Goal: Task Accomplishment & Management: Manage account settings

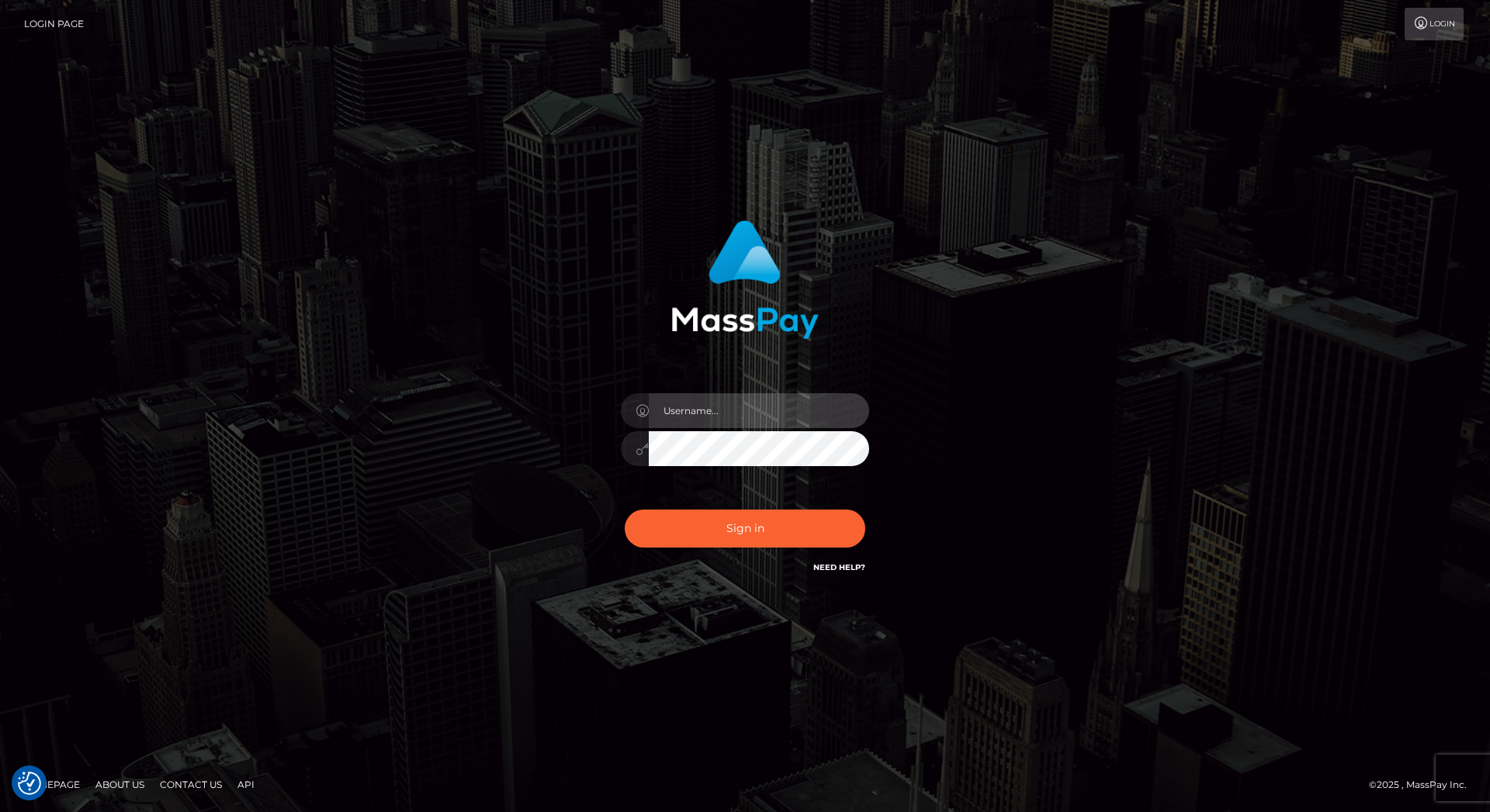
click at [678, 413] on input "text" at bounding box center [759, 410] width 221 height 35
type input "[EMAIL_ADDRESS][DOMAIN_NAME]"
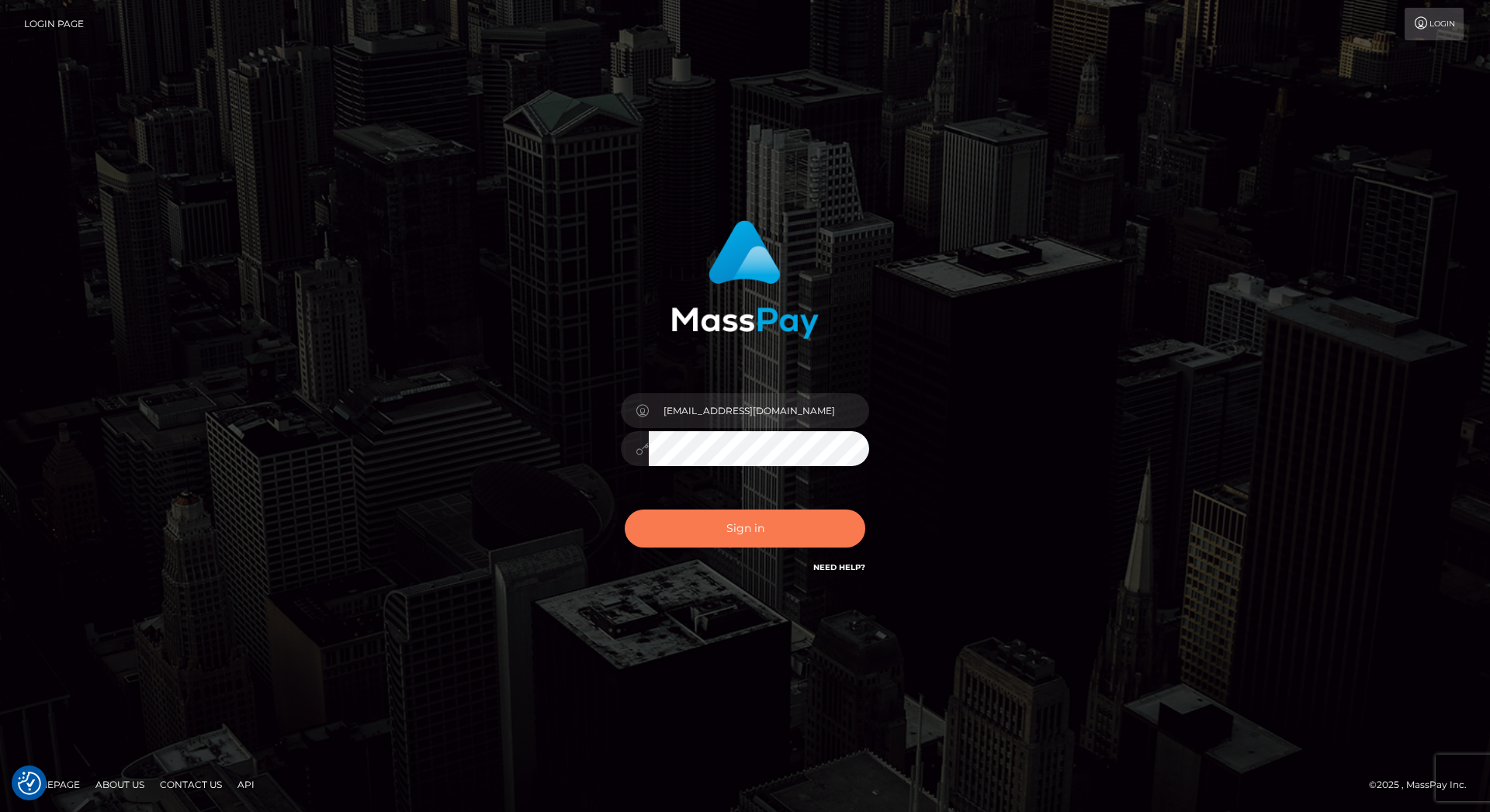
click at [754, 527] on button "Sign in" at bounding box center [745, 529] width 241 height 38
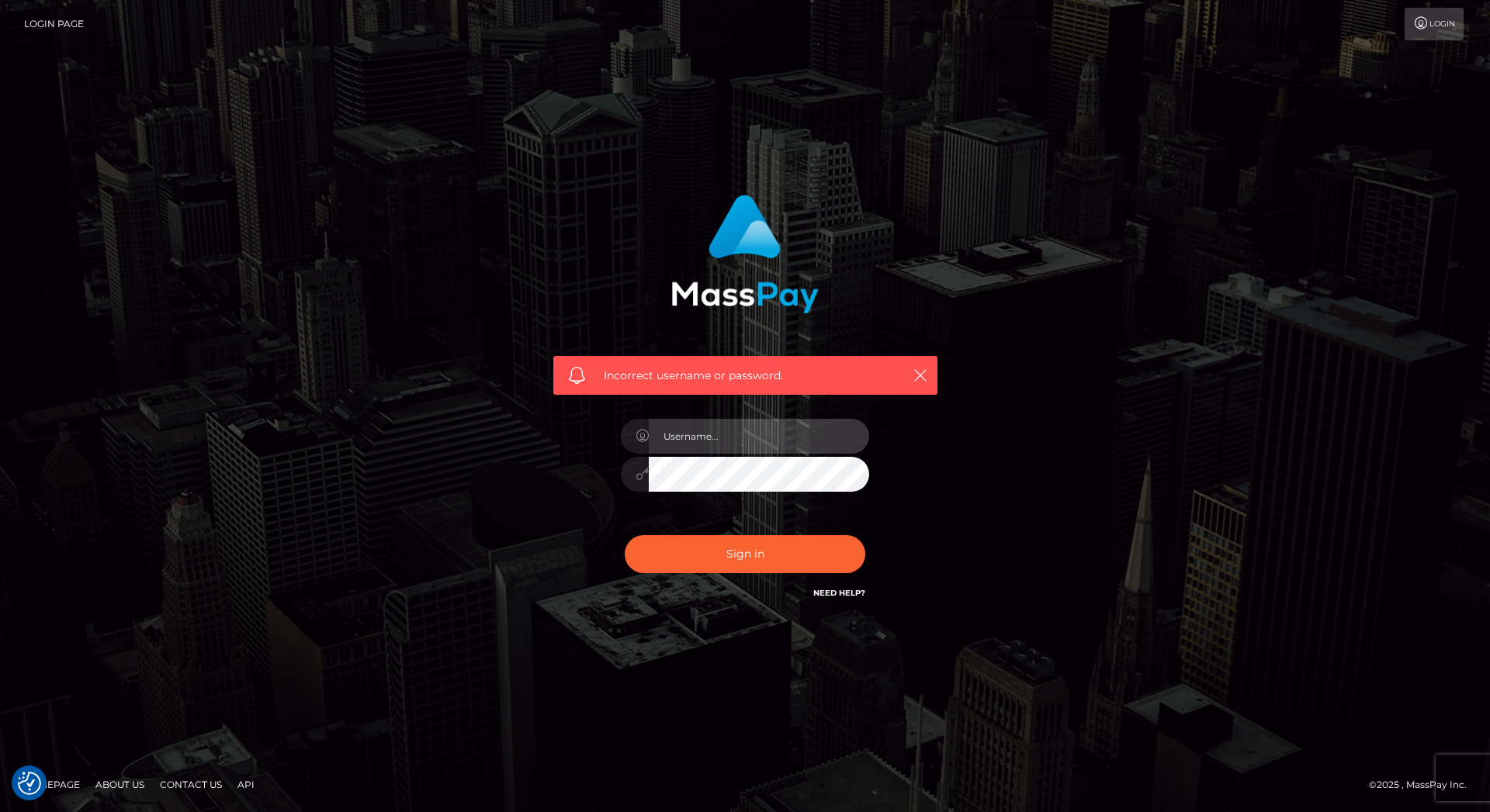
click at [696, 437] on input "text" at bounding box center [759, 436] width 221 height 35
